Goal: Transaction & Acquisition: Book appointment/travel/reservation

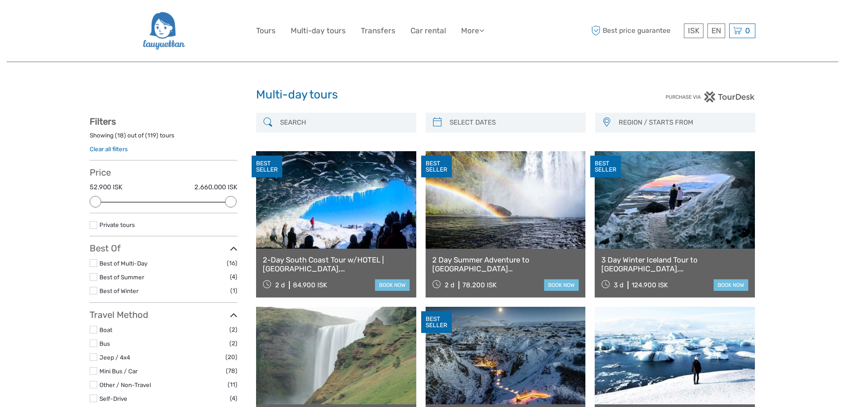
select select
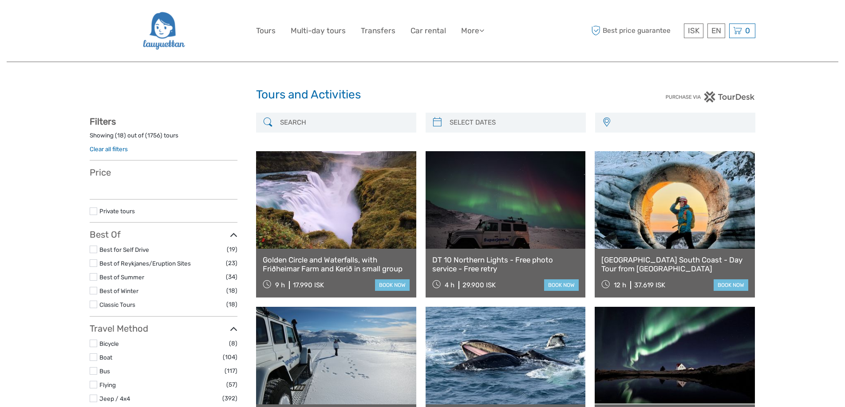
select select
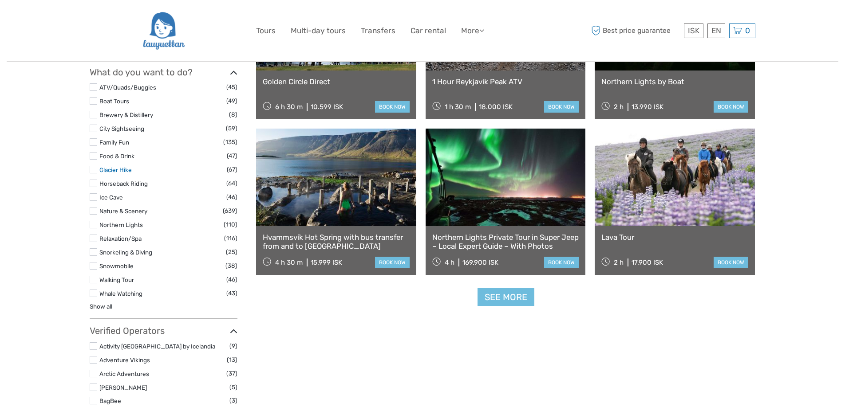
click at [126, 171] on link "Glacier Hike" at bounding box center [115, 169] width 32 height 7
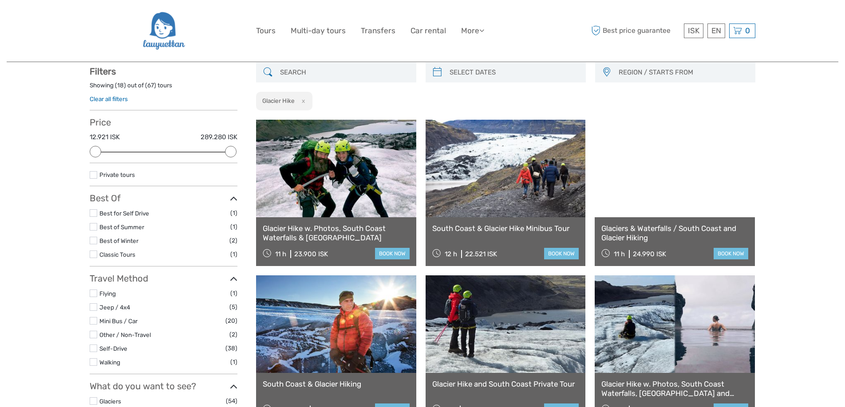
scroll to position [415, 0]
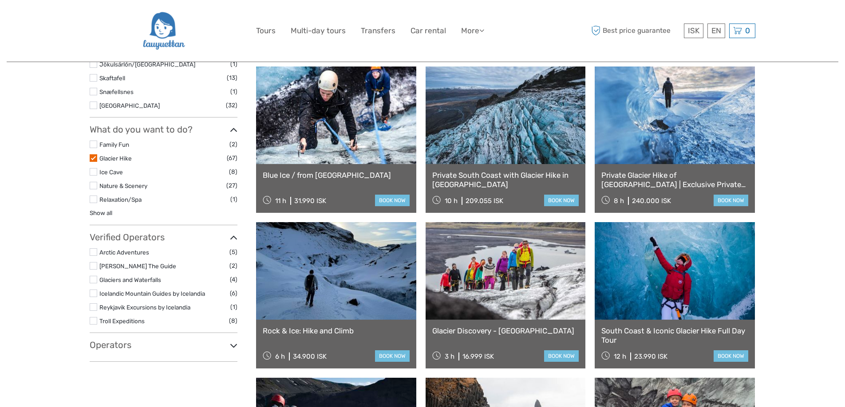
click at [98, 161] on li "Glacier Hike (67)" at bounding box center [164, 158] width 148 height 10
click at [96, 159] on label at bounding box center [94, 158] width 8 height 8
click at [0, 0] on input "checkbox" at bounding box center [0, 0] width 0 height 0
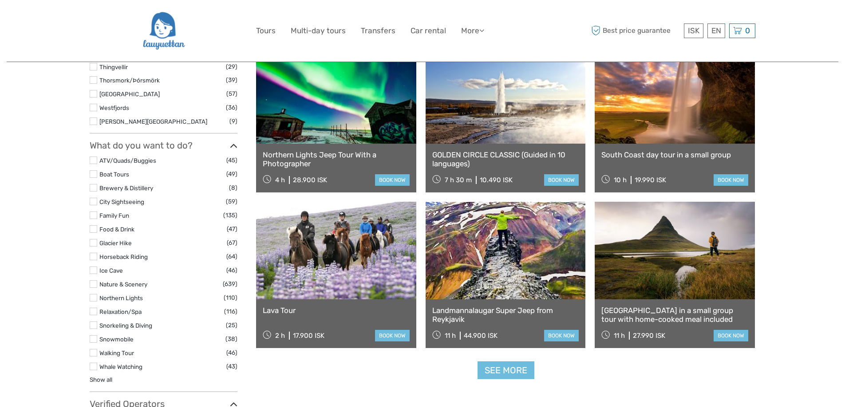
scroll to position [735, 0]
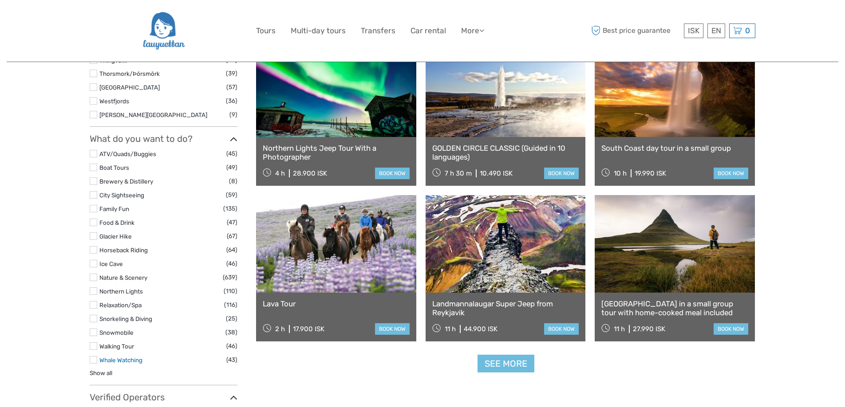
click at [128, 357] on link "Whale Watching" at bounding box center [120, 360] width 43 height 7
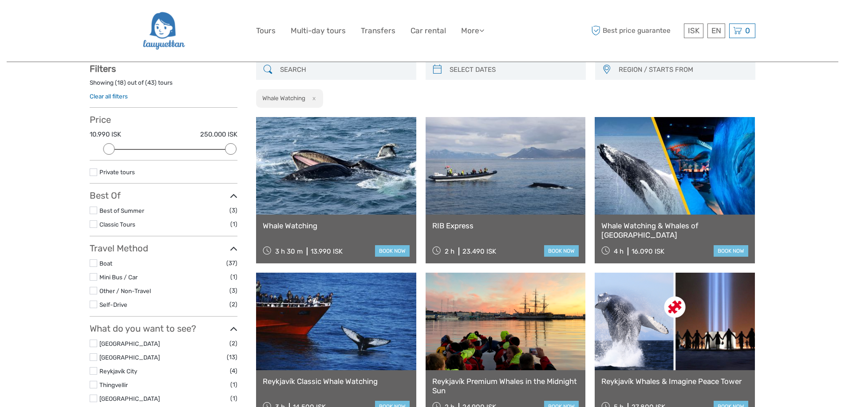
scroll to position [50, 0]
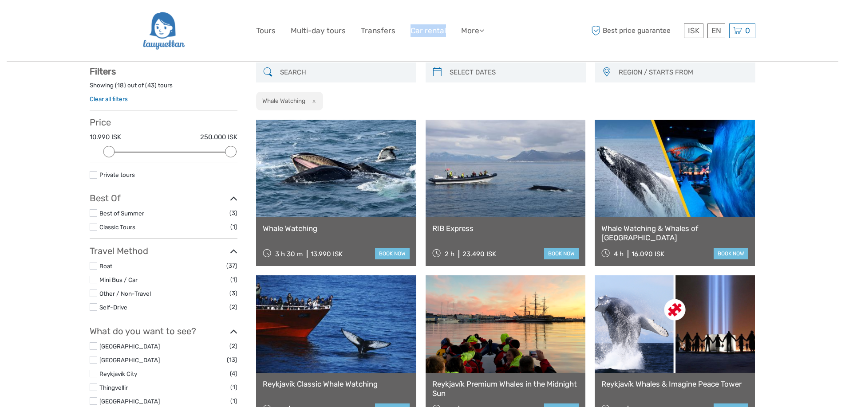
click at [165, 31] on img at bounding box center [163, 31] width 43 height 48
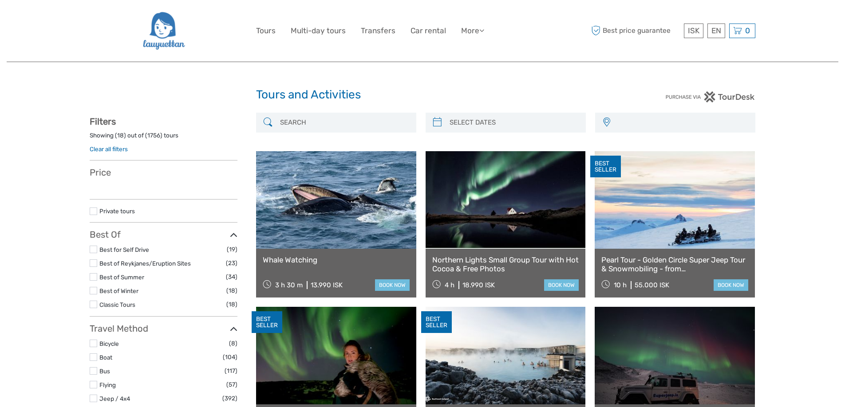
select select
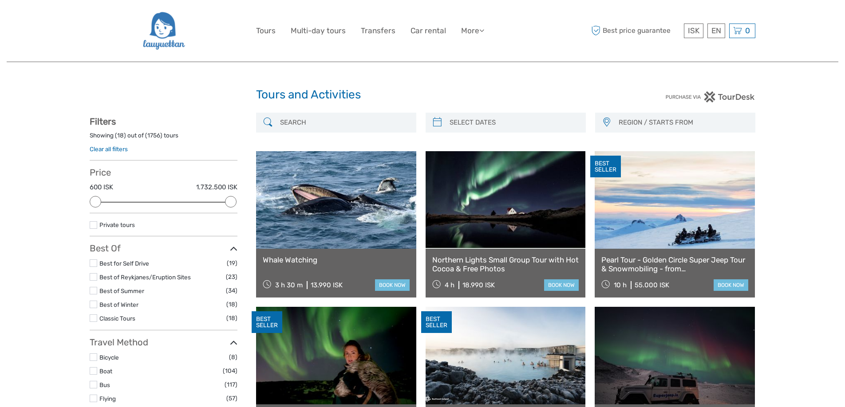
click at [299, 120] on input "search" at bounding box center [343, 123] width 135 height 16
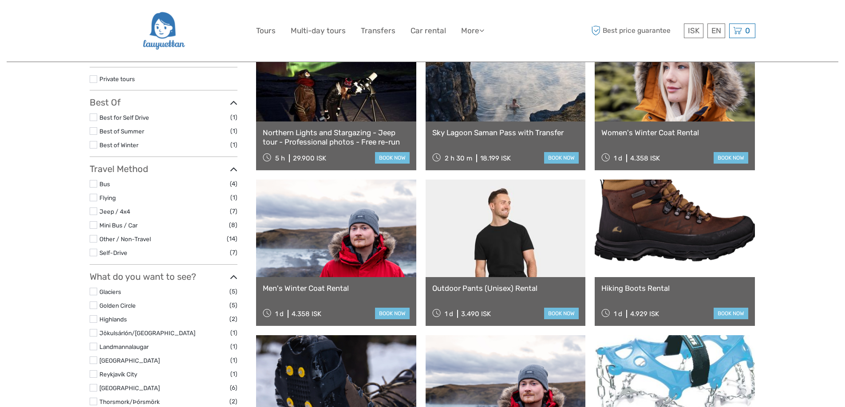
scroll to position [121, 0]
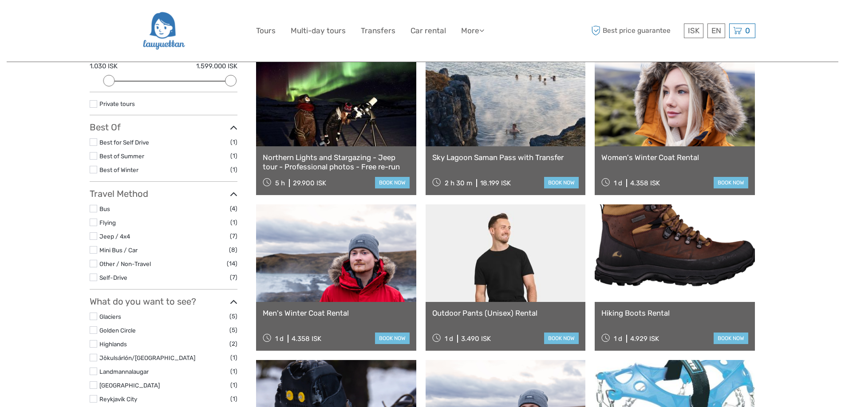
type input "cloth rental"
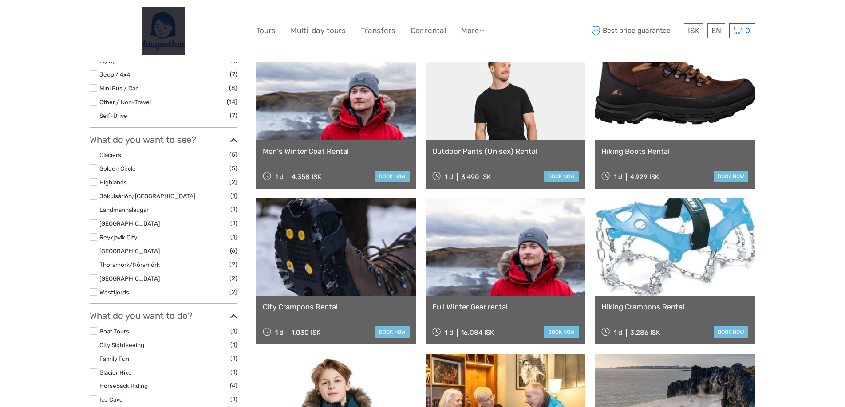
scroll to position [284, 0]
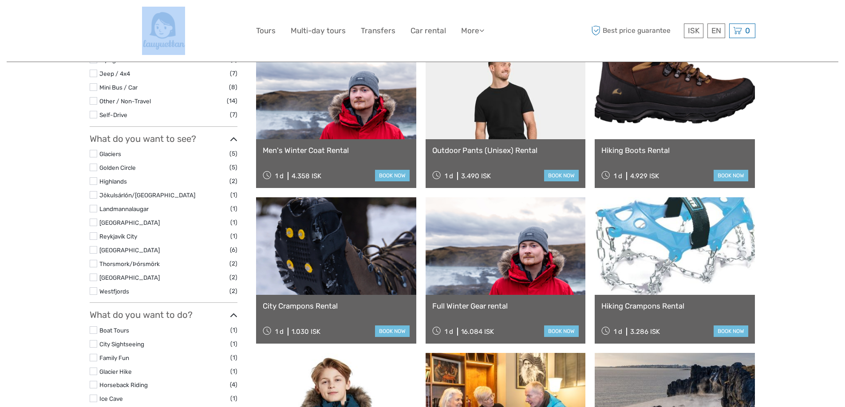
click at [93, 27] on div at bounding box center [173, 31] width 166 height 48
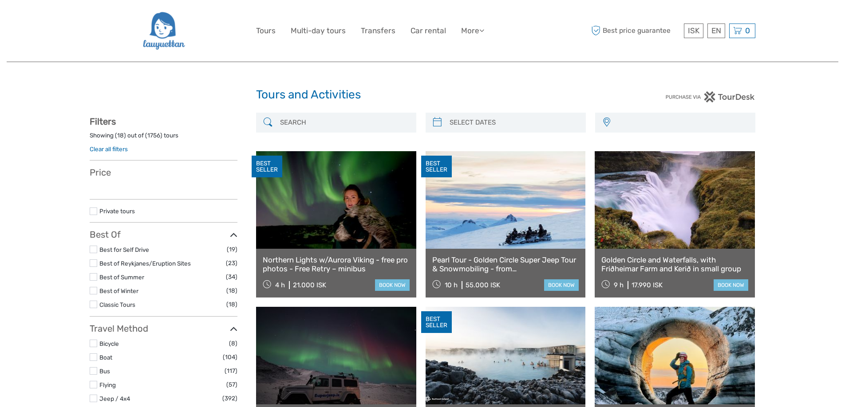
select select
